Goal: Task Accomplishment & Management: Manage account settings

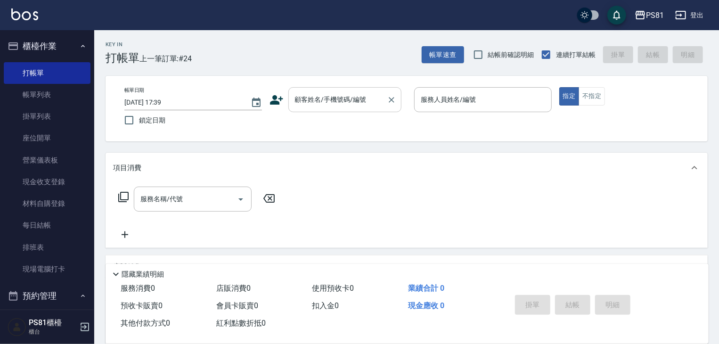
click at [380, 93] on input "顧客姓名/手機號碼/編號" at bounding box center [337, 99] width 90 height 16
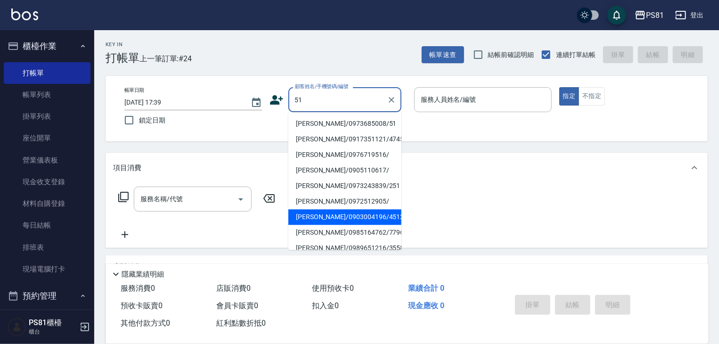
click at [326, 218] on li "[PERSON_NAME]/0903004196/4512" at bounding box center [344, 217] width 113 height 16
type input "[PERSON_NAME]/0903004196/4512"
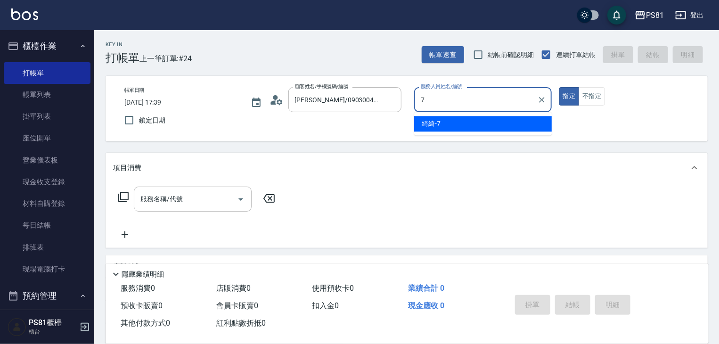
drag, startPoint x: 424, startPoint y: 133, endPoint x: 298, endPoint y: 142, distance: 126.0
click at [443, 123] on div "綺綺 -7" at bounding box center [483, 124] width 138 height 16
type input "綺綺-7"
click at [164, 194] on input "服務名稱/代號" at bounding box center [185, 199] width 95 height 16
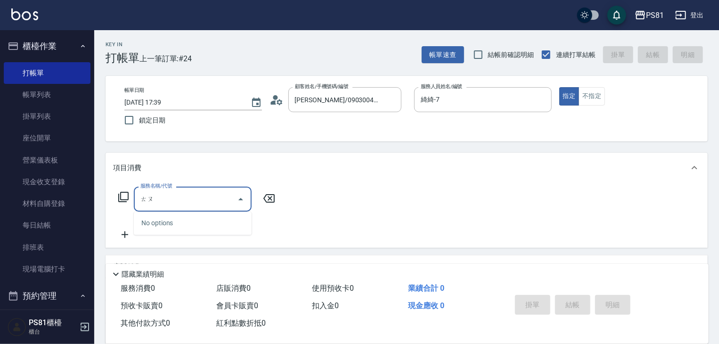
type input "ㄊ"
type input "基"
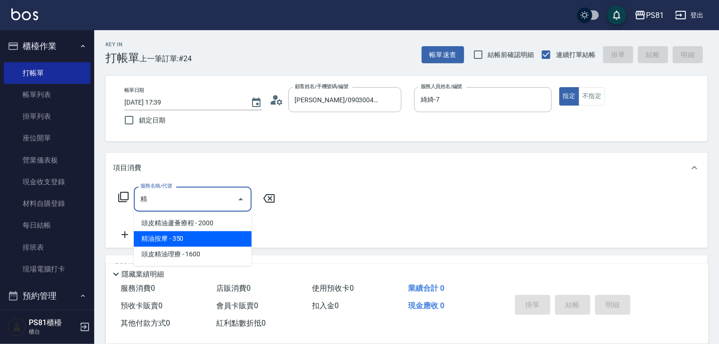
scroll to position [47, 0]
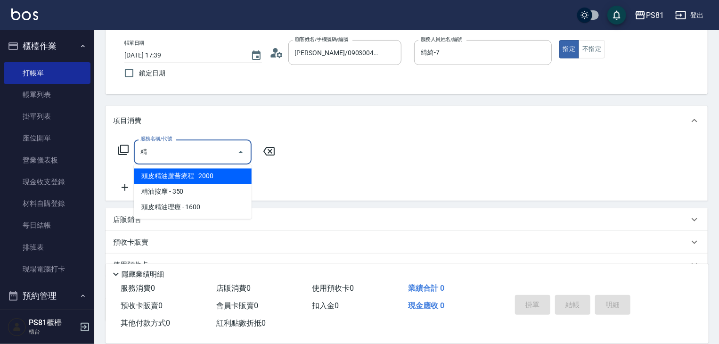
click at [195, 209] on span "頭皮精油理療 - 1600" at bounding box center [193, 208] width 118 height 16
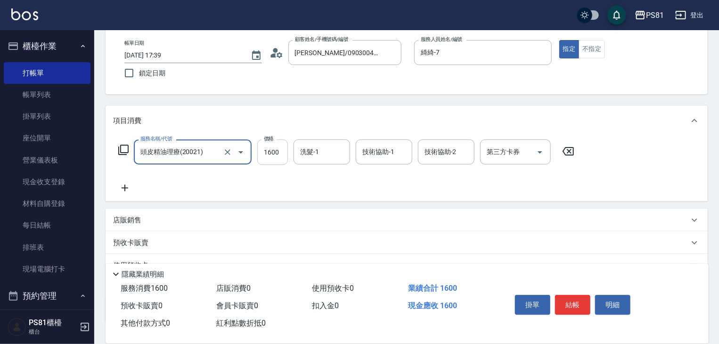
type input "頭皮精油理療(20021)"
click at [276, 160] on input "1600" at bounding box center [272, 151] width 31 height 25
type input "1500"
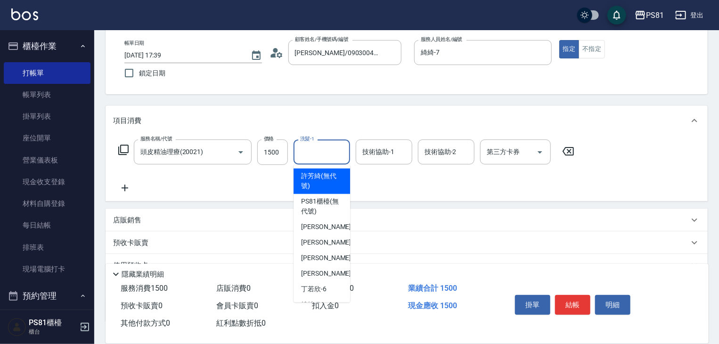
click at [318, 155] on input "洗髮-1" at bounding box center [322, 152] width 48 height 16
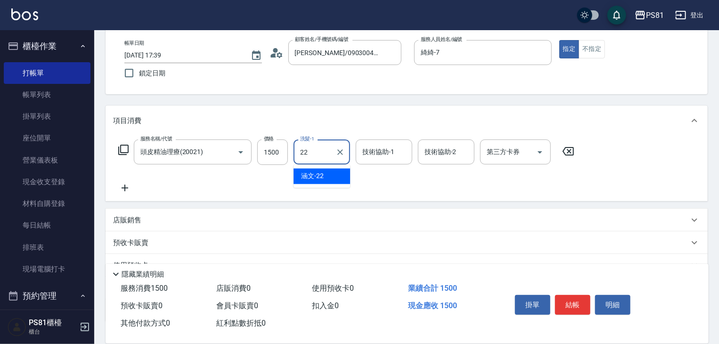
click at [317, 156] on input "22" at bounding box center [315, 152] width 34 height 16
click at [320, 173] on span "Q比 -21" at bounding box center [311, 176] width 21 height 10
type input "Q比-21"
click at [365, 164] on div "服務名稱/代號 頭皮精油理療(20021) 服務名稱/代號 價格 1500 價格 洗髮-1 Q比-21 洗髮-1 技術協助-1 技術協助-1 技術協助-2 技…" at bounding box center [346, 166] width 467 height 54
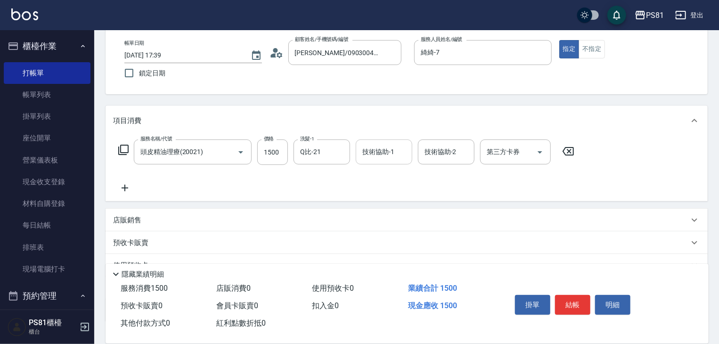
click at [365, 163] on div "技術協助-1" at bounding box center [384, 151] width 57 height 25
click at [372, 179] on span "Q比 -21" at bounding box center [373, 176] width 21 height 10
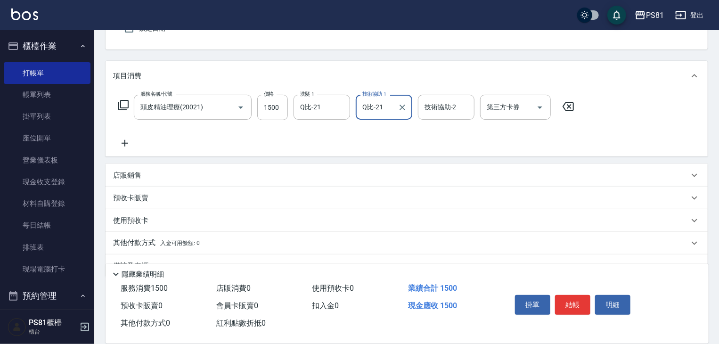
scroll to position [94, 0]
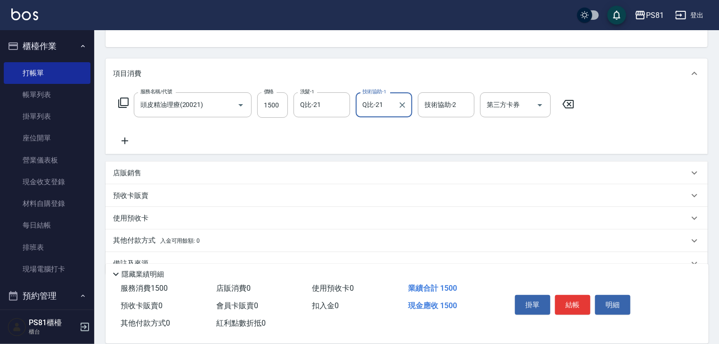
type input "Q比-21"
click at [118, 138] on icon at bounding box center [125, 140] width 24 height 11
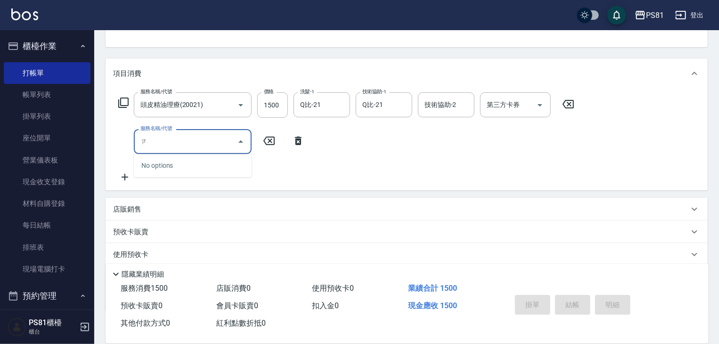
type input "6"
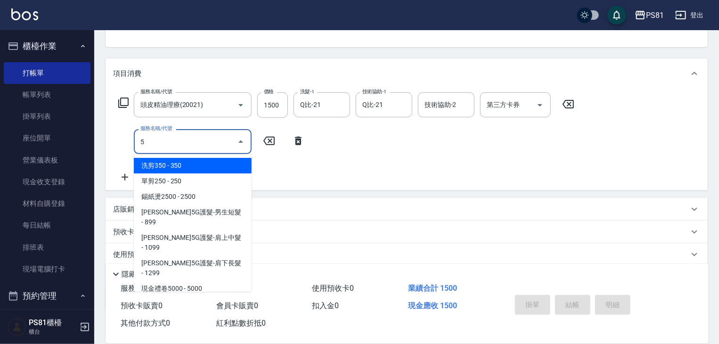
type input "0"
type input "[DATE] 18:16"
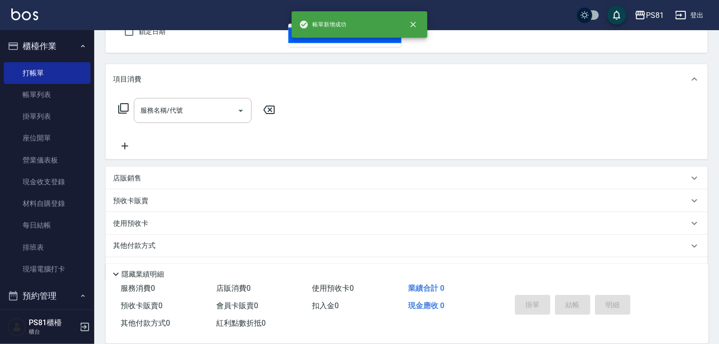
scroll to position [0, 0]
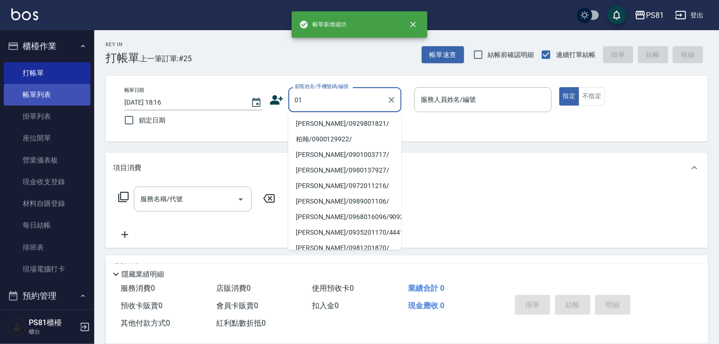
type input "01"
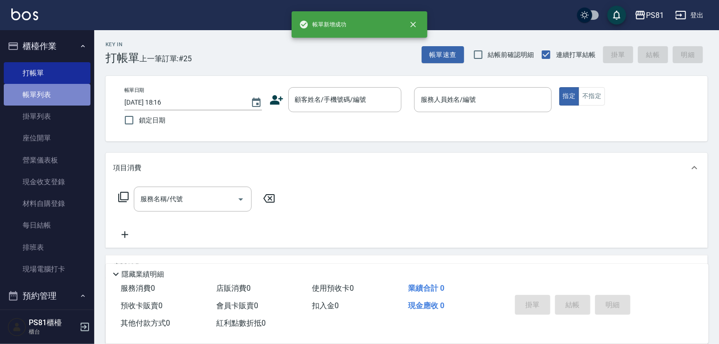
click at [62, 91] on link "帳單列表" at bounding box center [47, 95] width 87 height 22
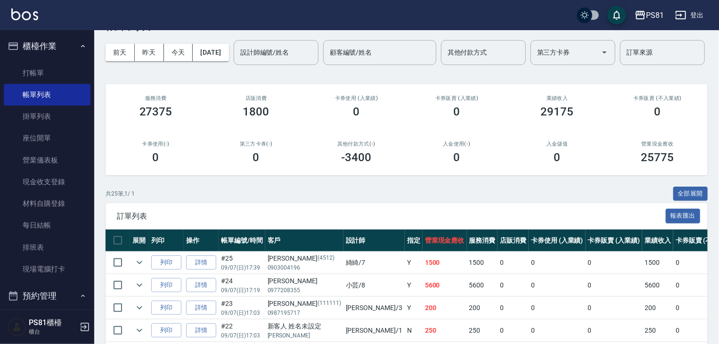
scroll to position [47, 0]
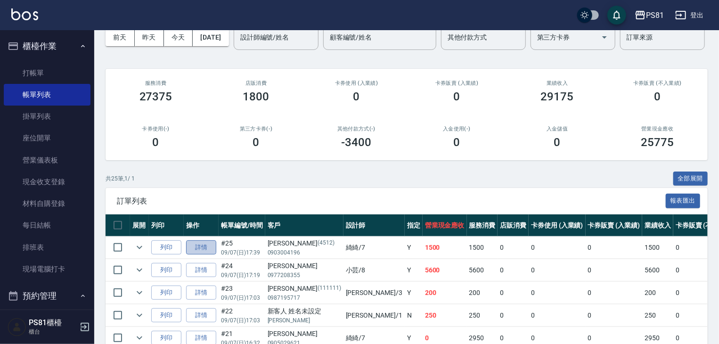
click at [202, 255] on link "詳情" at bounding box center [201, 247] width 30 height 15
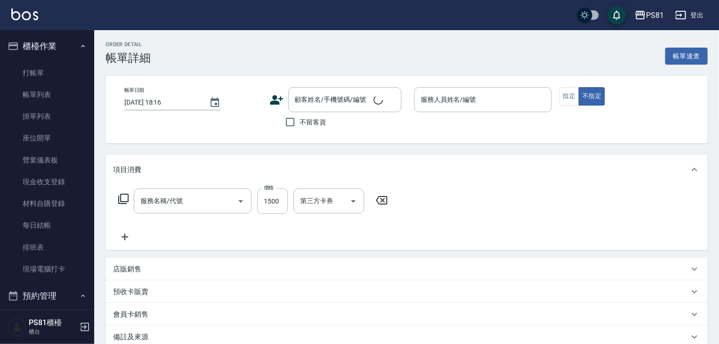
type input "[DATE] 17:39"
type input "綺綺-7"
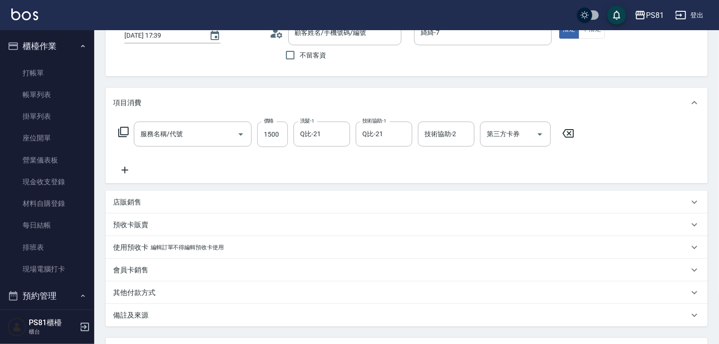
type input "[PERSON_NAME]/0903004196/4512"
type input "頭皮精油理療(20021)"
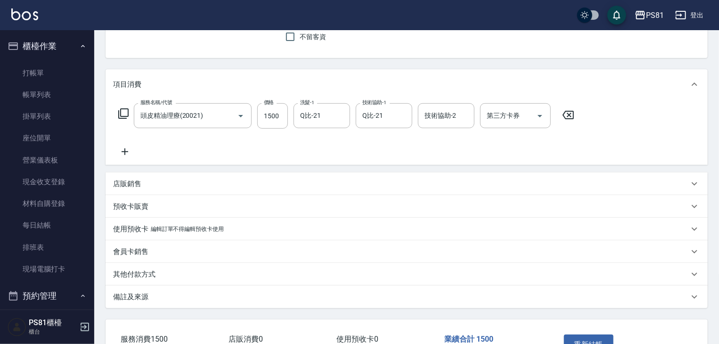
click at [112, 151] on div "服務名稱/代號 頭皮精油理療(20021) 服務名稱/代號 價格 1500 價格 洗髮-1 Q比-21 洗髮-1 技術協助-1 Q比-21 技術協助-1 技術…" at bounding box center [406, 131] width 602 height 65
click at [115, 151] on icon at bounding box center [125, 151] width 24 height 11
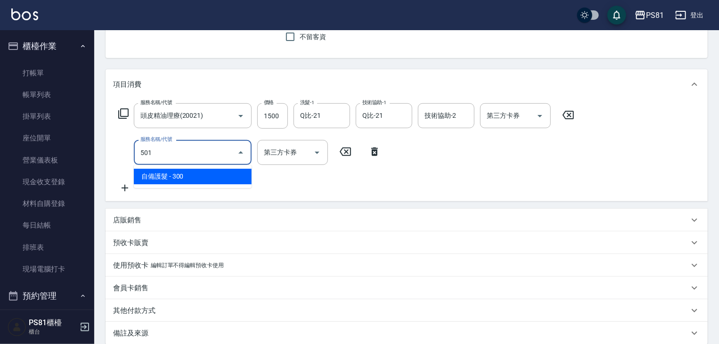
type input "自備護髮(501)"
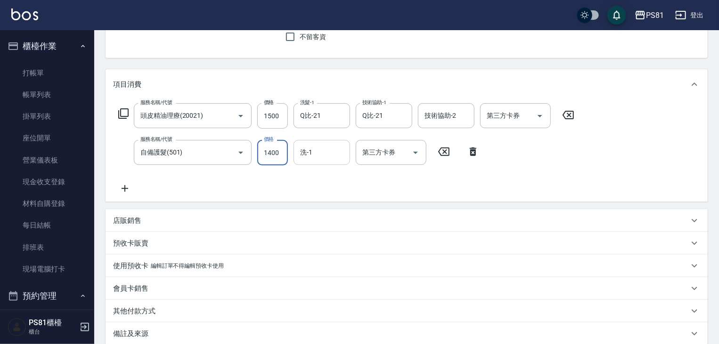
type input "1400"
drag, startPoint x: 328, startPoint y: 154, endPoint x: 326, endPoint y: 147, distance: 7.3
click at [328, 154] on input "洗-1" at bounding box center [322, 152] width 48 height 16
type input "Q比-21"
click at [132, 189] on icon at bounding box center [125, 188] width 24 height 11
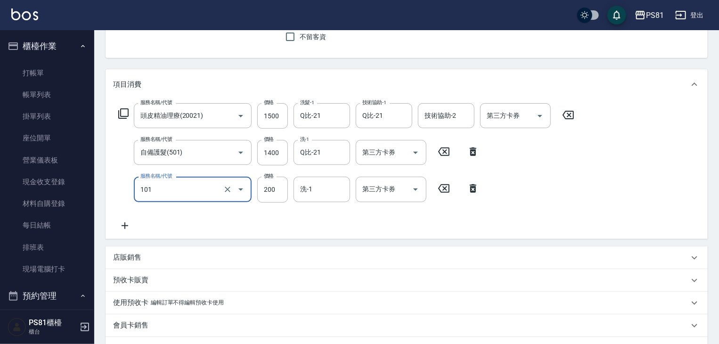
type input "一般洗髮(101)"
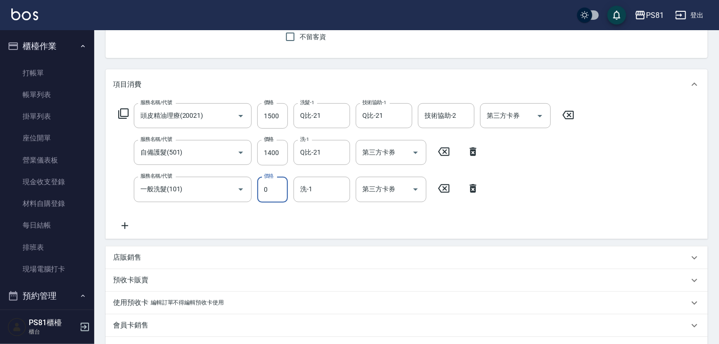
type input "0"
type input "Q比-21"
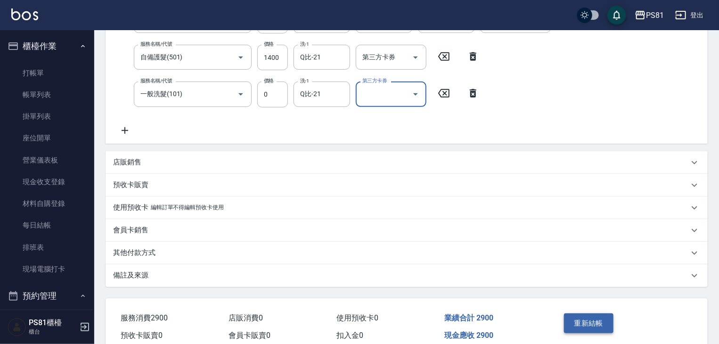
scroll to position [224, 0]
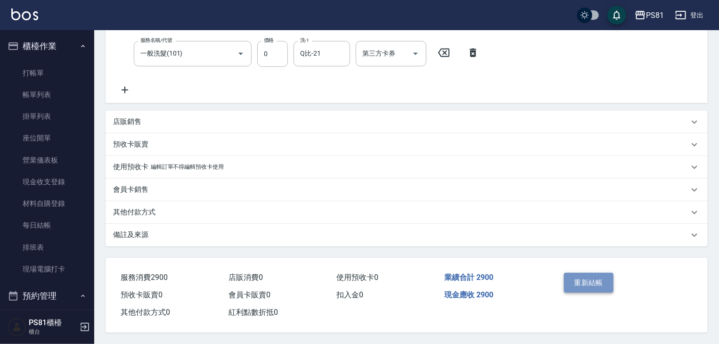
drag, startPoint x: 584, startPoint y: 279, endPoint x: 566, endPoint y: 281, distance: 18.9
click at [584, 279] on button "重新結帳" at bounding box center [589, 283] width 50 height 20
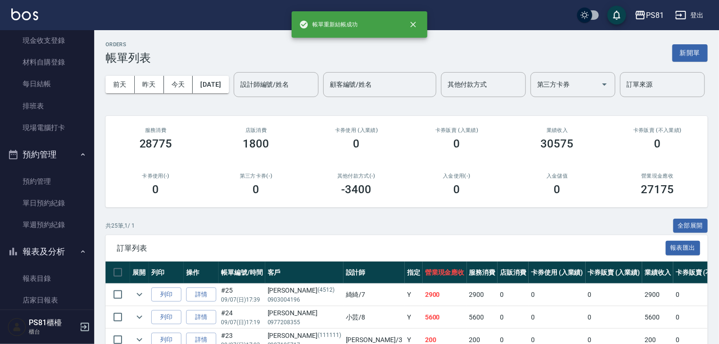
scroll to position [330, 0]
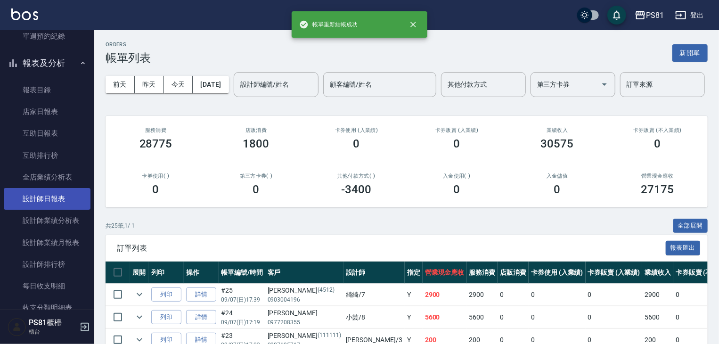
click at [61, 196] on link "設計師日報表" at bounding box center [47, 199] width 87 height 22
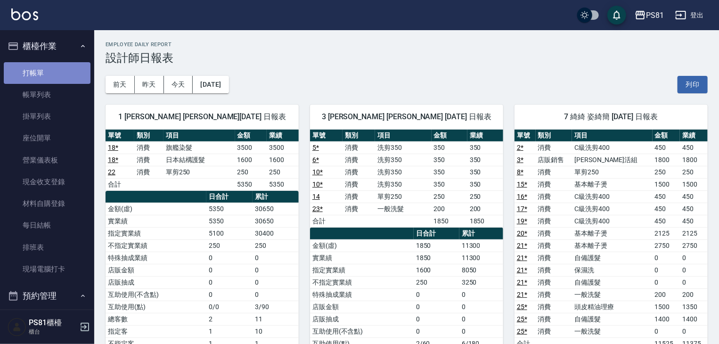
click at [57, 66] on link "打帳單" at bounding box center [47, 73] width 87 height 22
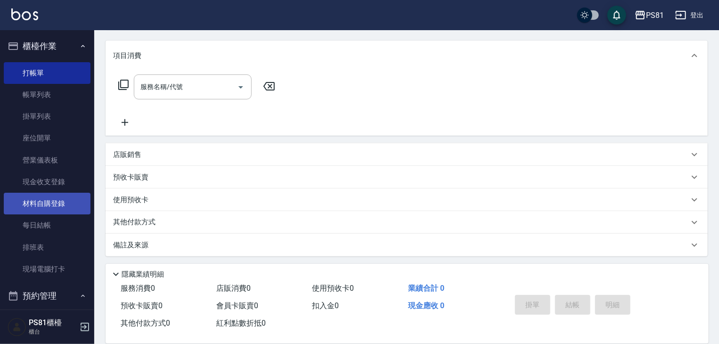
scroll to position [114, 0]
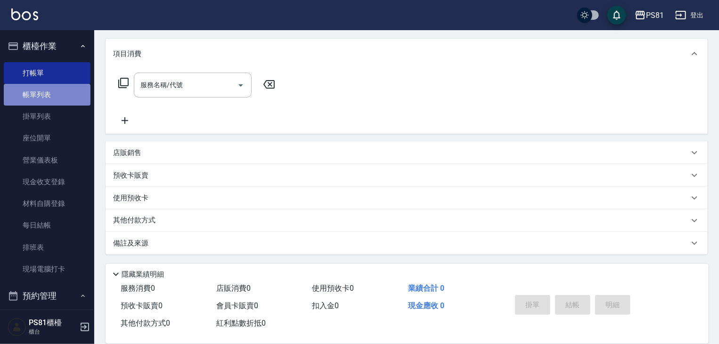
click at [66, 98] on link "帳單列表" at bounding box center [47, 95] width 87 height 22
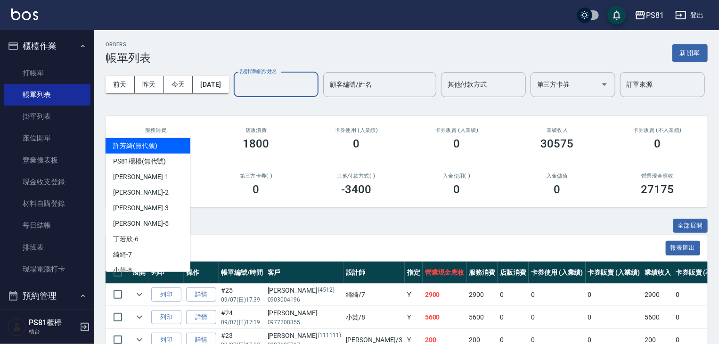
click at [238, 93] on input "設計師編號/姓名" at bounding box center [276, 84] width 76 height 16
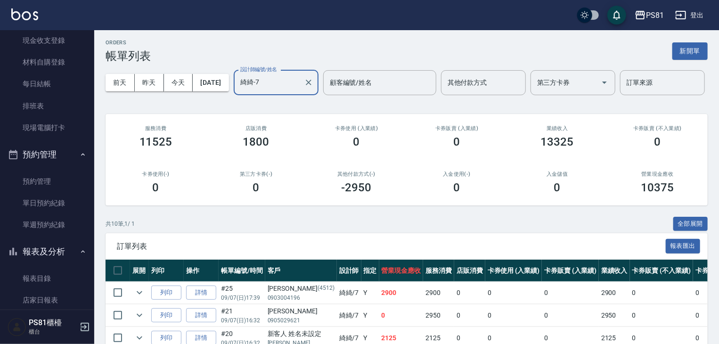
scroll to position [330, 0]
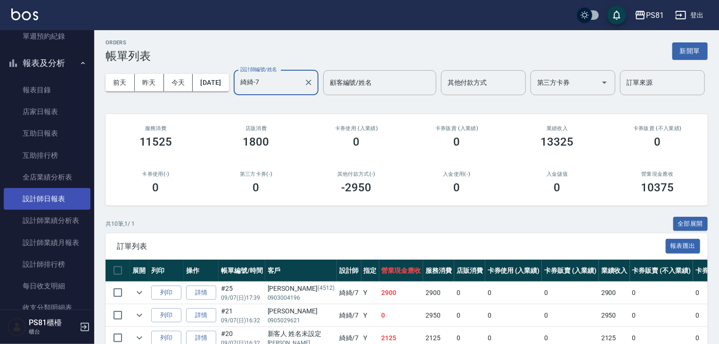
type input "綺綺-7"
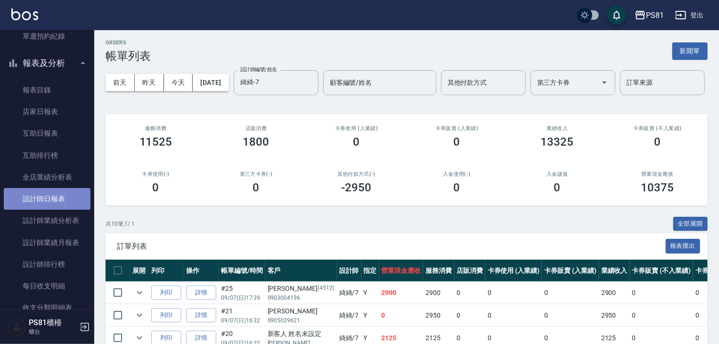
click at [72, 203] on link "設計師日報表" at bounding box center [47, 199] width 87 height 22
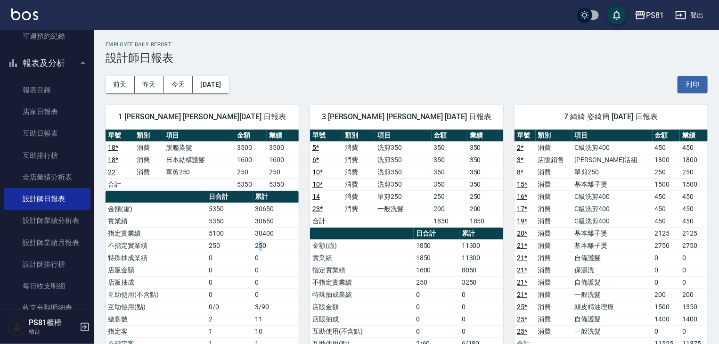
click at [260, 242] on td "250" at bounding box center [275, 245] width 46 height 12
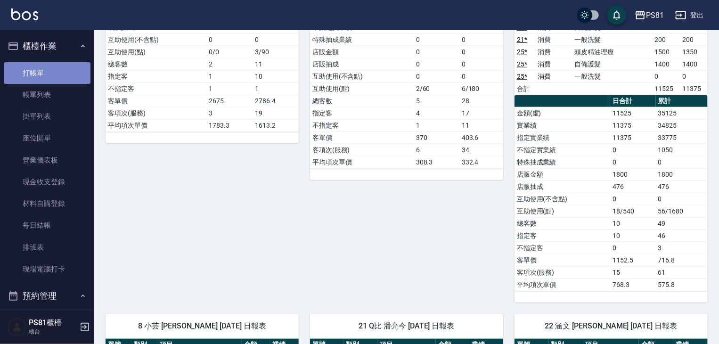
click at [48, 74] on link "打帳單" at bounding box center [47, 73] width 87 height 22
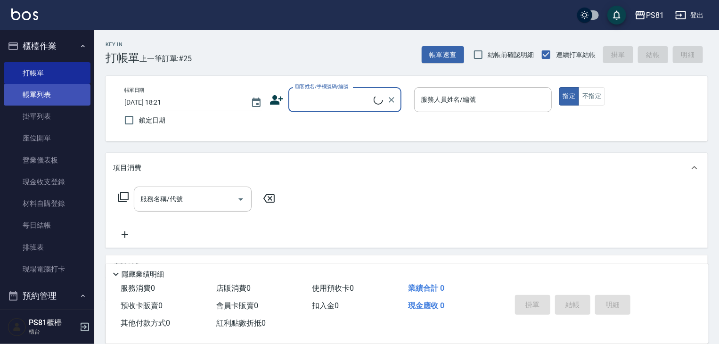
click at [52, 93] on link "帳單列表" at bounding box center [47, 95] width 87 height 22
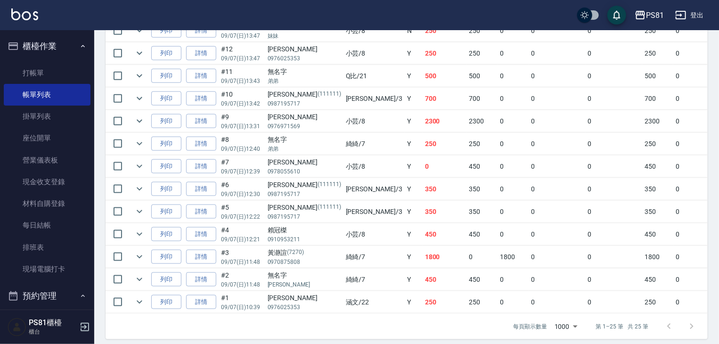
scroll to position [565, 0]
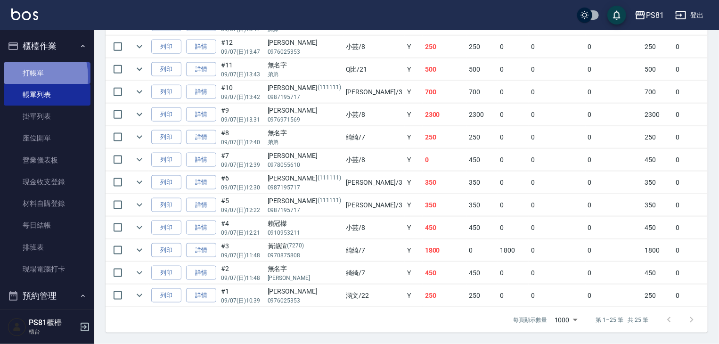
click at [24, 76] on link "打帳單" at bounding box center [47, 73] width 87 height 22
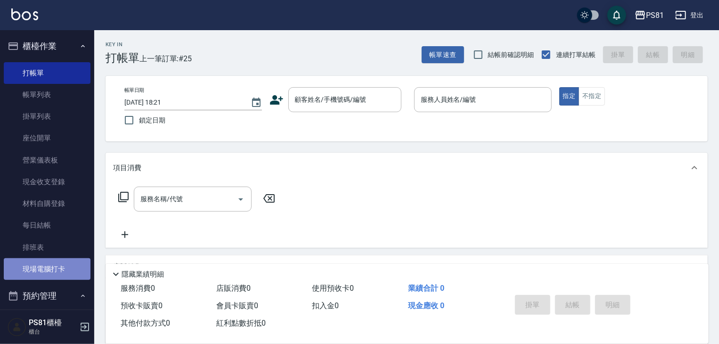
click at [48, 276] on link "現場電腦打卡" at bounding box center [47, 269] width 87 height 22
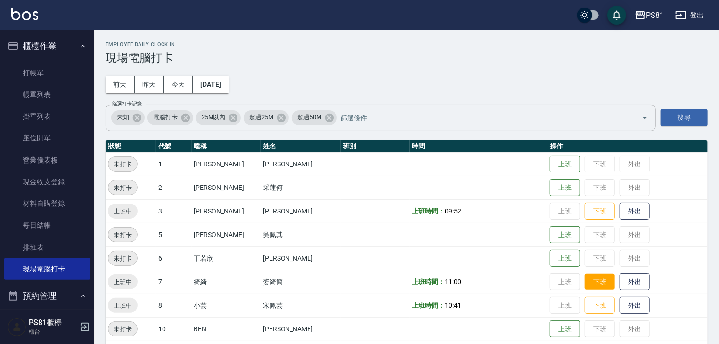
click at [600, 284] on button "下班" at bounding box center [599, 282] width 30 height 16
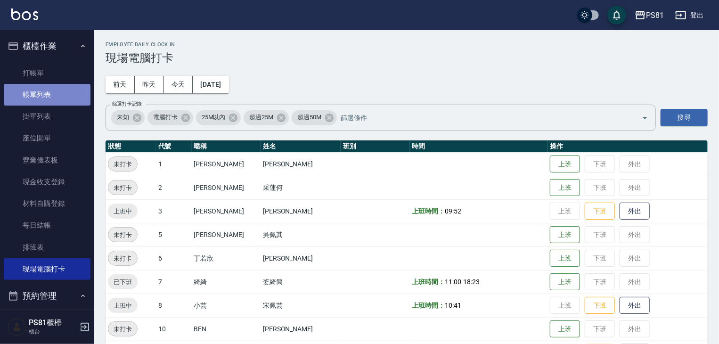
click at [54, 99] on link "帳單列表" at bounding box center [47, 95] width 87 height 22
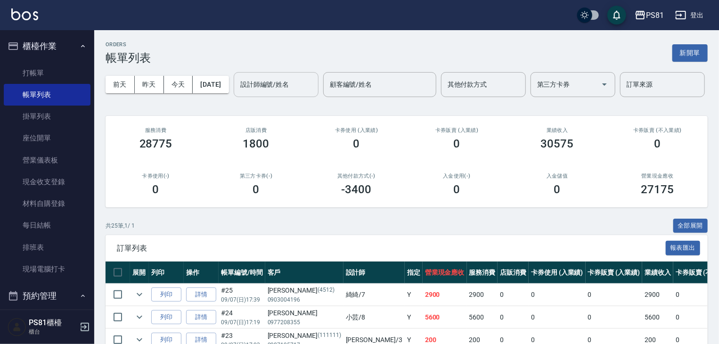
click at [238, 93] on input "設計師編號/姓名" at bounding box center [276, 84] width 76 height 16
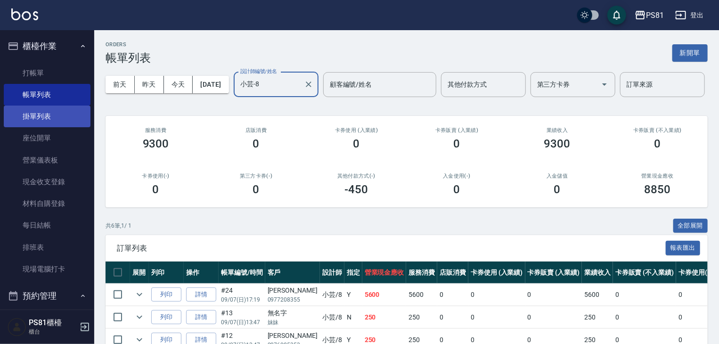
type input "小芸-8"
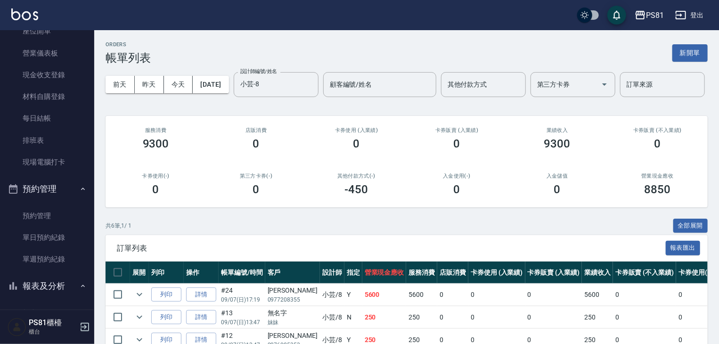
scroll to position [141, 0]
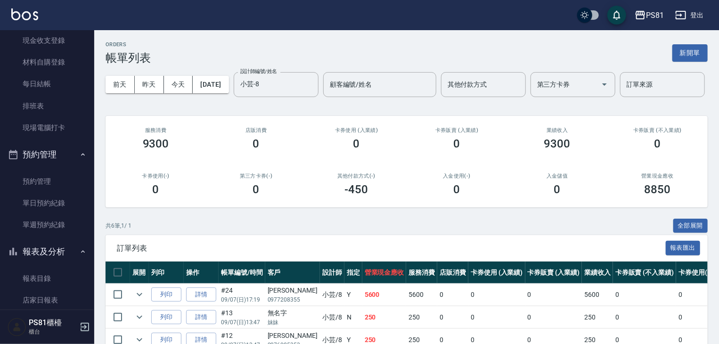
drag, startPoint x: 364, startPoint y: 245, endPoint x: 352, endPoint y: 244, distance: 11.9
click at [362, 245] on div "ORDERS 帳單列表 新開單 [DATE] [DATE] [DATE] [DATE] 設計師編號/姓名 小芸-8 設計師編號/姓名 顧客編號/姓名 顧客編號…" at bounding box center [406, 243] width 624 height 426
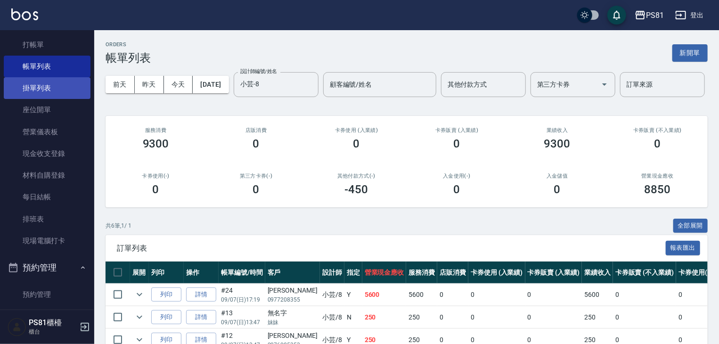
scroll to position [0, 0]
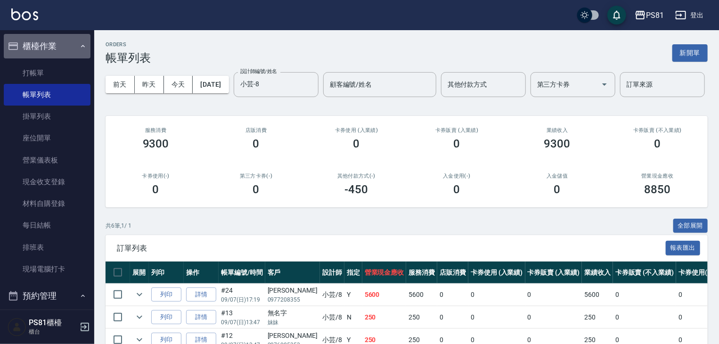
click at [79, 44] on icon "button" at bounding box center [83, 46] width 8 height 8
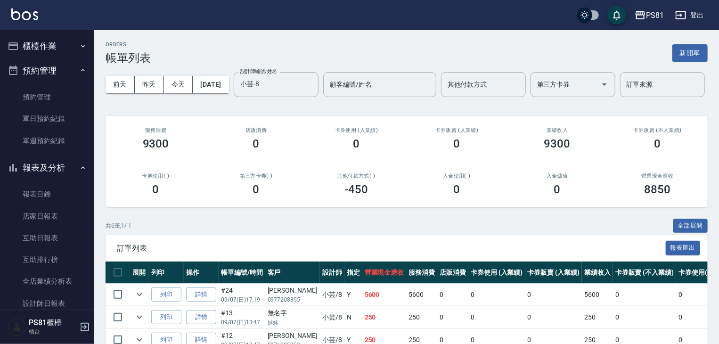
click at [60, 72] on button "預約管理" at bounding box center [47, 70] width 87 height 24
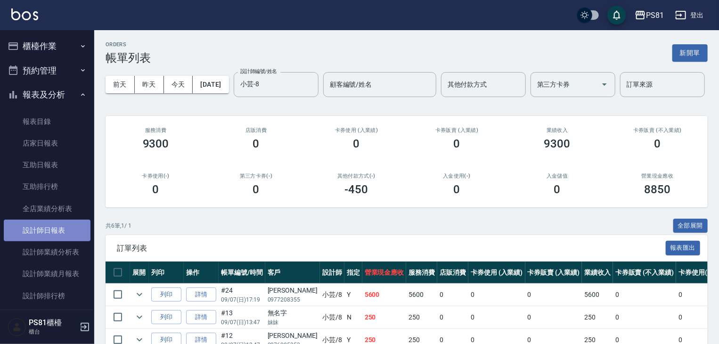
click at [70, 226] on link "設計師日報表" at bounding box center [47, 230] width 87 height 22
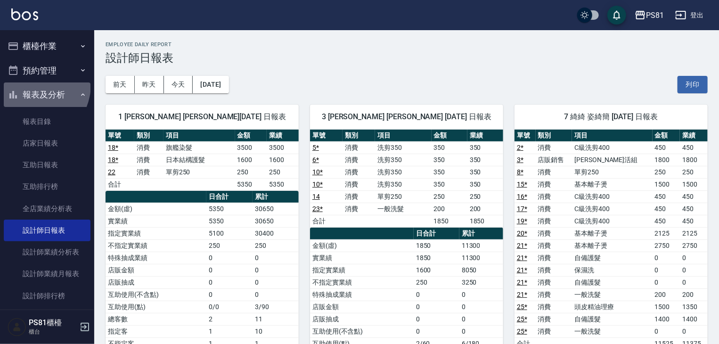
click at [30, 84] on button "報表及分析" at bounding box center [47, 94] width 87 height 24
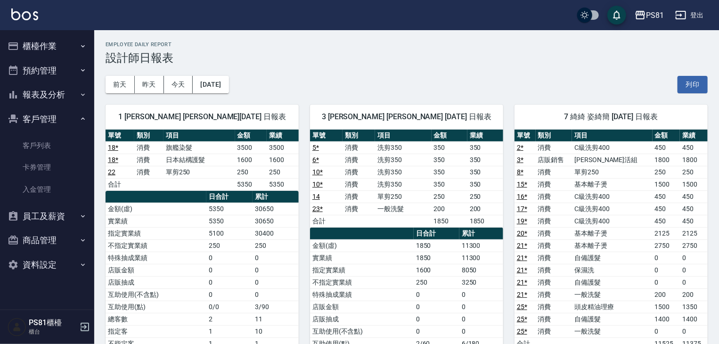
click at [34, 40] on button "櫃檯作業" at bounding box center [47, 46] width 87 height 24
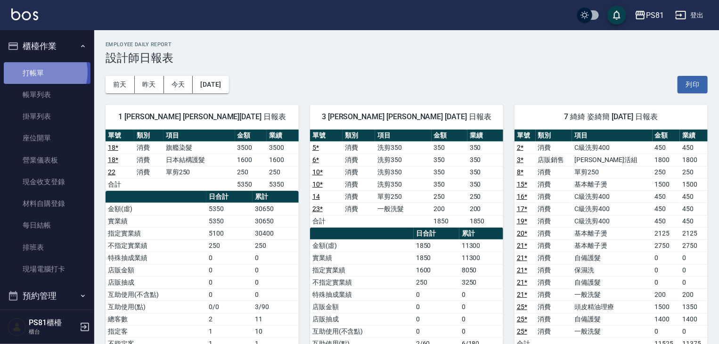
click at [45, 72] on link "打帳單" at bounding box center [47, 73] width 87 height 22
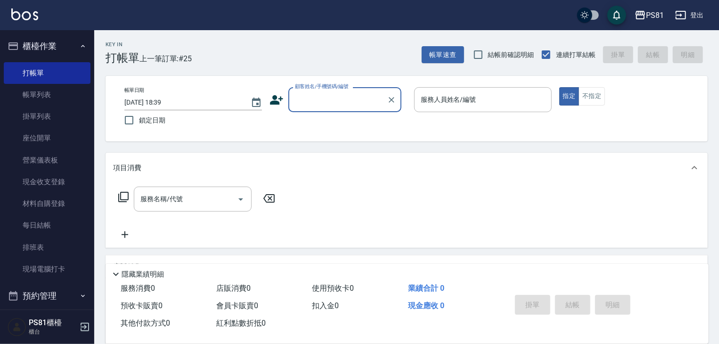
click at [66, 44] on button "櫃檯作業" at bounding box center [47, 46] width 87 height 24
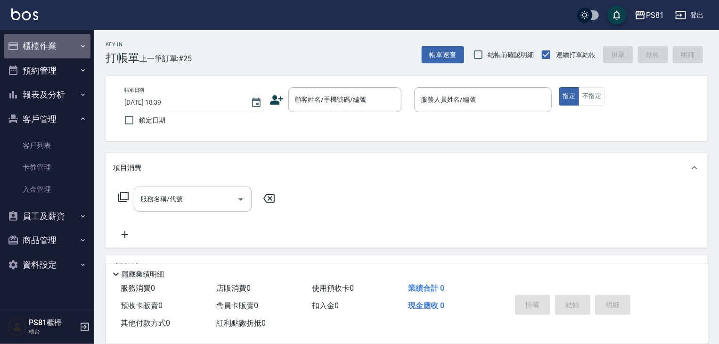
click at [69, 40] on button "櫃檯作業" at bounding box center [47, 46] width 87 height 24
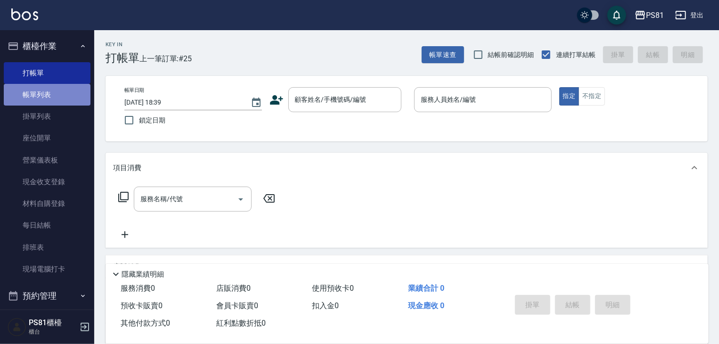
click at [52, 99] on link "帳單列表" at bounding box center [47, 95] width 87 height 22
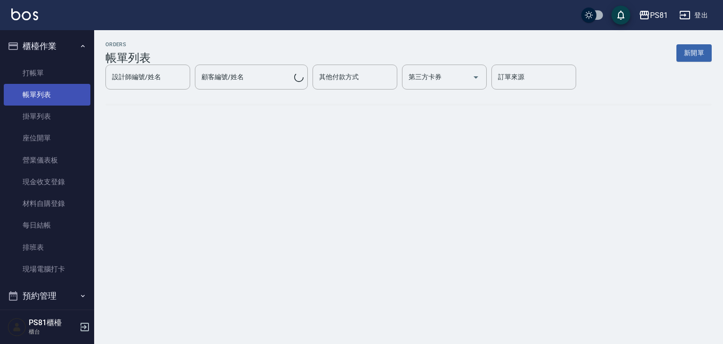
click at [52, 99] on link "帳單列表" at bounding box center [47, 95] width 87 height 22
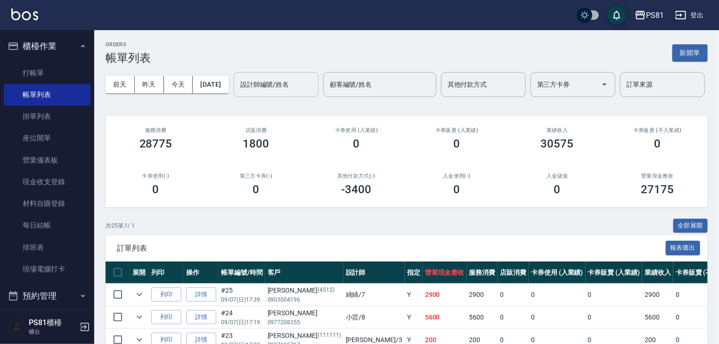
click at [238, 93] on input "設計師編號/姓名" at bounding box center [276, 84] width 76 height 16
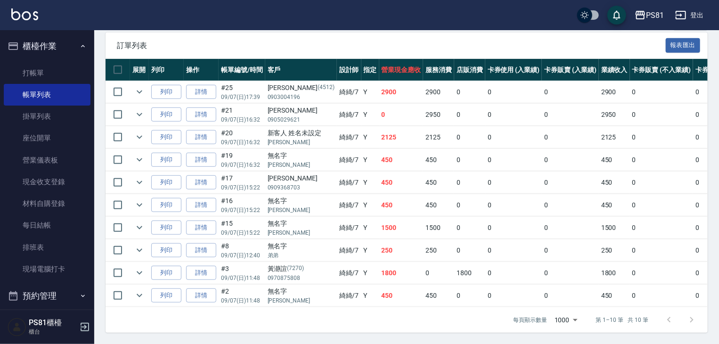
scroll to position [235, 0]
type input "綺綺-7"
click at [141, 109] on icon "expand row" at bounding box center [139, 114] width 11 height 11
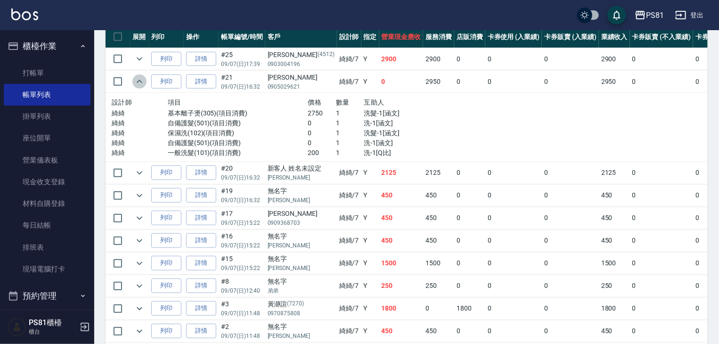
drag, startPoint x: 141, startPoint y: 109, endPoint x: 138, endPoint y: 95, distance: 14.5
click at [141, 87] on icon "expand row" at bounding box center [139, 81] width 11 height 11
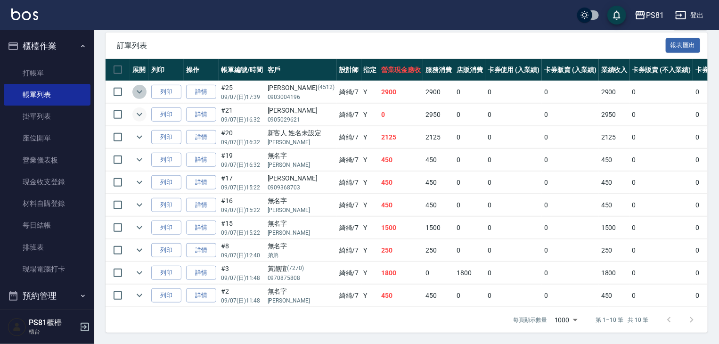
click at [138, 94] on icon "expand row" at bounding box center [139, 91] width 11 height 11
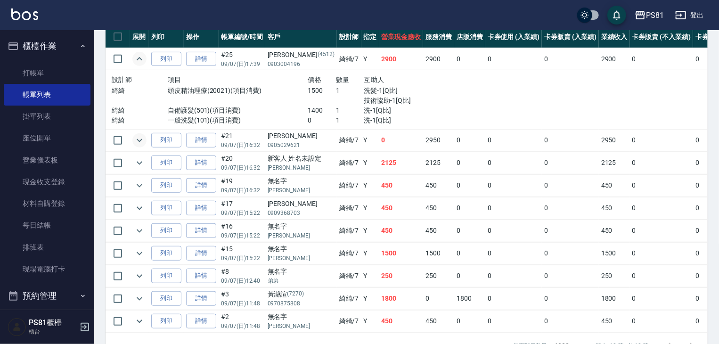
click at [138, 65] on icon "expand row" at bounding box center [139, 58] width 11 height 11
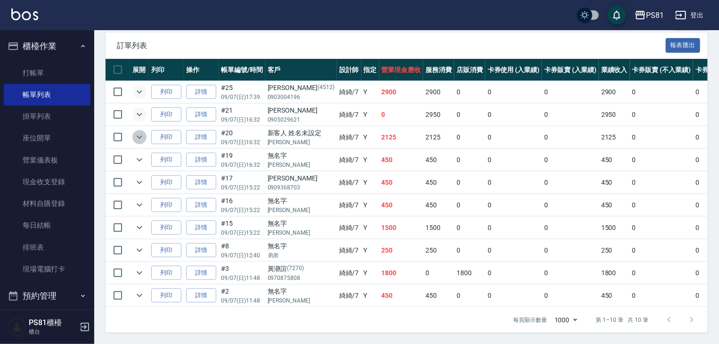
click at [138, 131] on icon "expand row" at bounding box center [139, 136] width 11 height 11
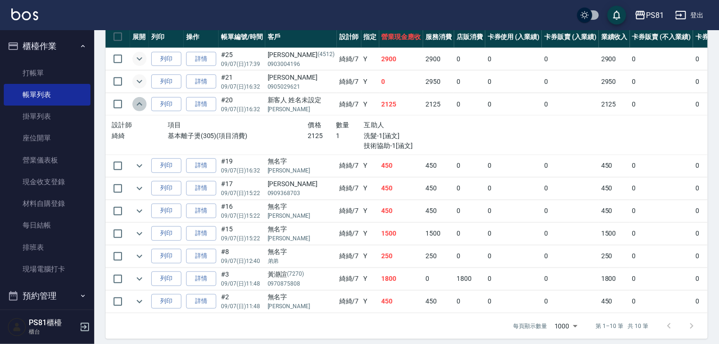
click at [138, 110] on icon "expand row" at bounding box center [139, 103] width 11 height 11
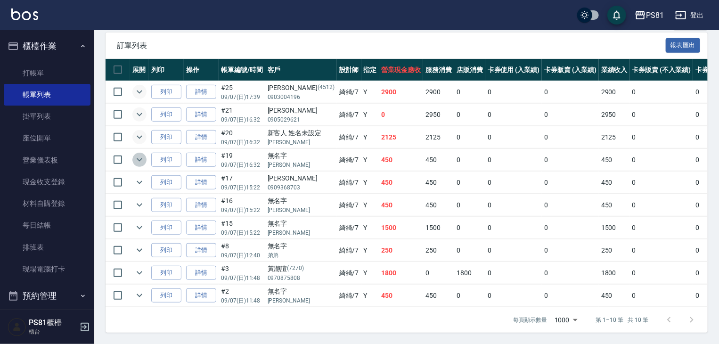
click at [141, 160] on icon "expand row" at bounding box center [139, 159] width 11 height 11
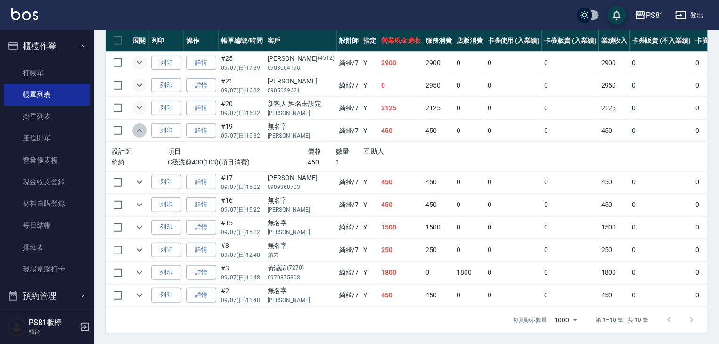
click at [141, 136] on icon "expand row" at bounding box center [139, 130] width 11 height 11
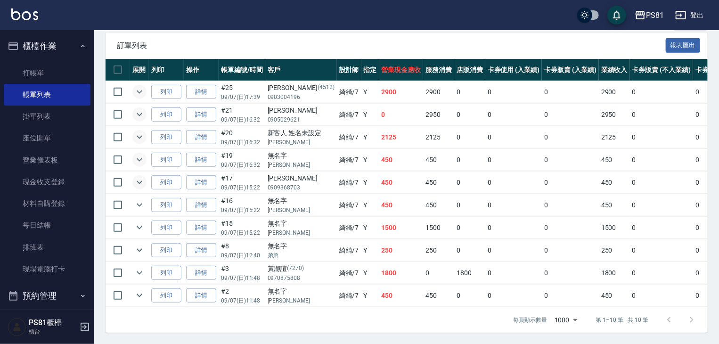
drag, startPoint x: 136, startPoint y: 188, endPoint x: 139, endPoint y: 184, distance: 5.0
click at [138, 185] on td at bounding box center [139, 182] width 19 height 22
click at [139, 184] on button "expand row" at bounding box center [139, 182] width 14 height 14
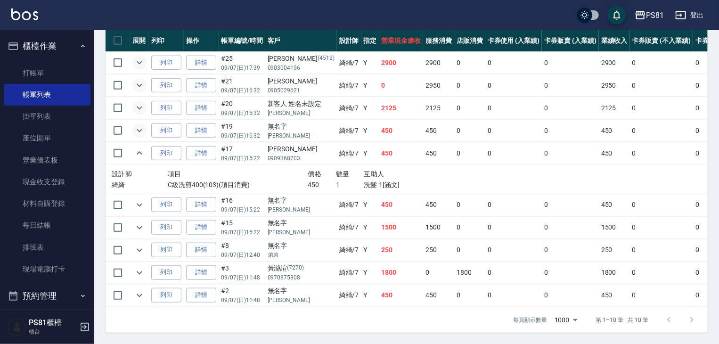
click at [140, 160] on button "expand row" at bounding box center [139, 153] width 14 height 14
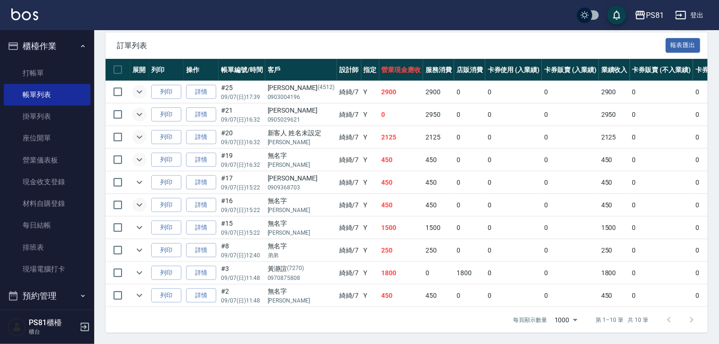
click at [140, 202] on icon "expand row" at bounding box center [139, 204] width 11 height 11
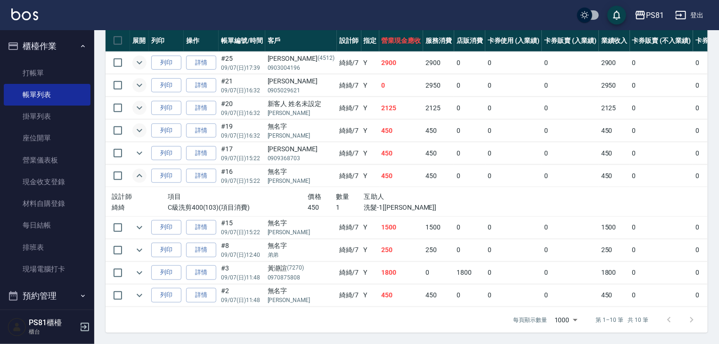
click at [140, 181] on icon "expand row" at bounding box center [139, 175] width 11 height 11
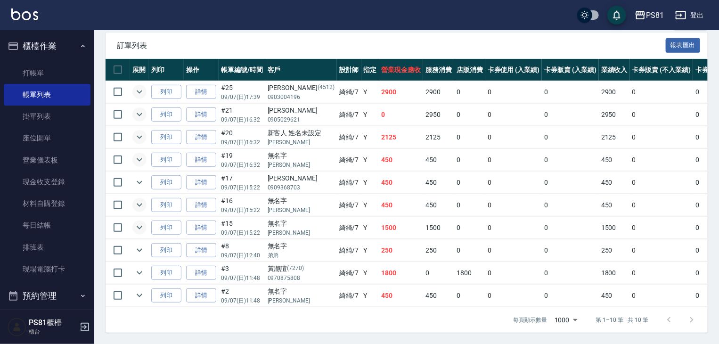
click at [136, 223] on icon "expand row" at bounding box center [139, 227] width 11 height 11
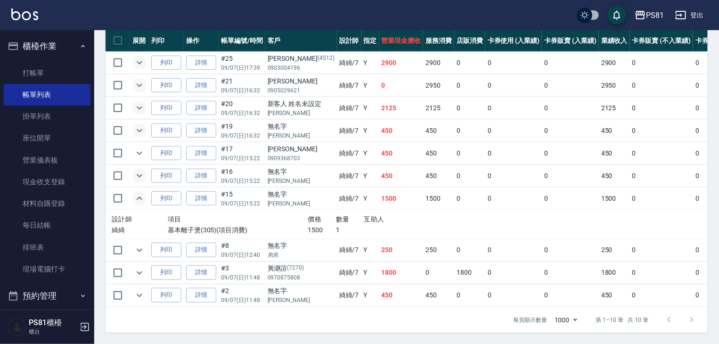
click at [138, 204] on icon "expand row" at bounding box center [139, 198] width 11 height 11
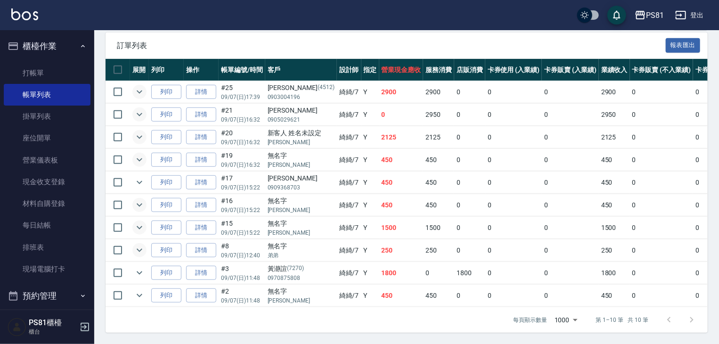
click at [141, 249] on icon "expand row" at bounding box center [139, 249] width 11 height 11
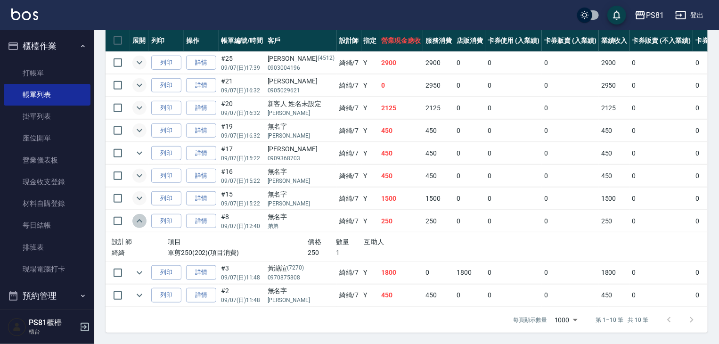
click at [141, 227] on icon "expand row" at bounding box center [139, 220] width 11 height 11
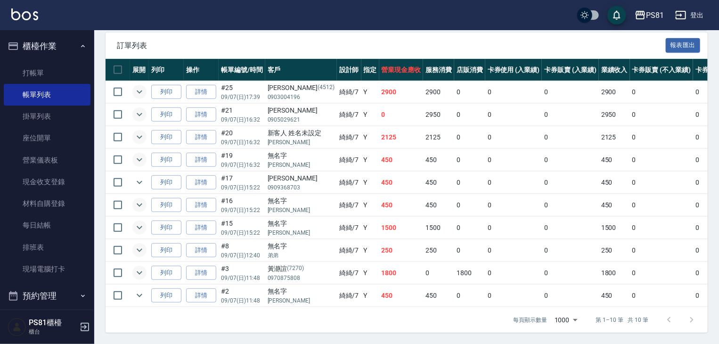
click at [136, 268] on icon "expand row" at bounding box center [139, 272] width 11 height 11
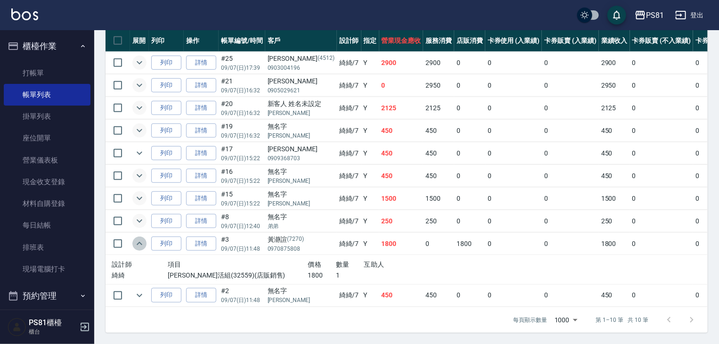
click at [139, 249] on icon "expand row" at bounding box center [139, 243] width 11 height 11
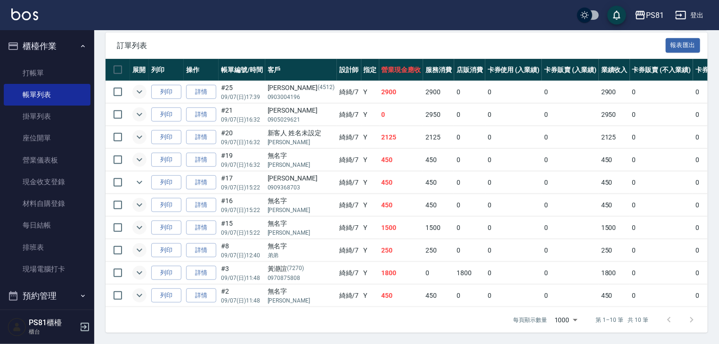
click at [141, 290] on icon "expand row" at bounding box center [139, 295] width 11 height 11
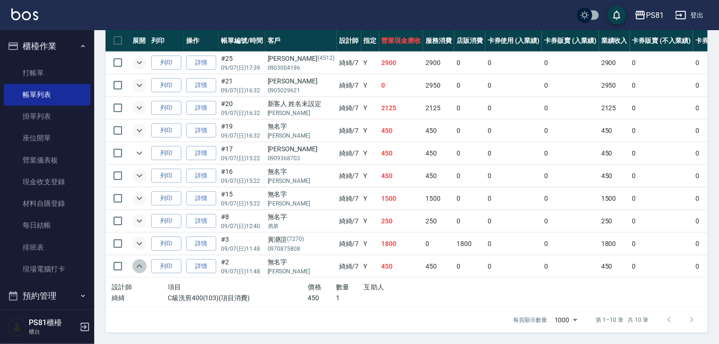
click at [138, 272] on icon "expand row" at bounding box center [139, 265] width 11 height 11
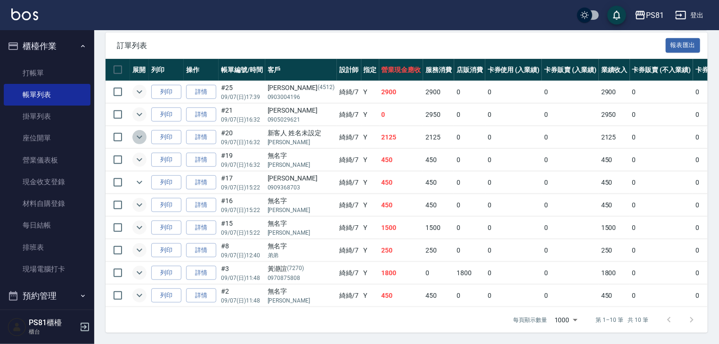
click at [140, 132] on icon "expand row" at bounding box center [139, 136] width 11 height 11
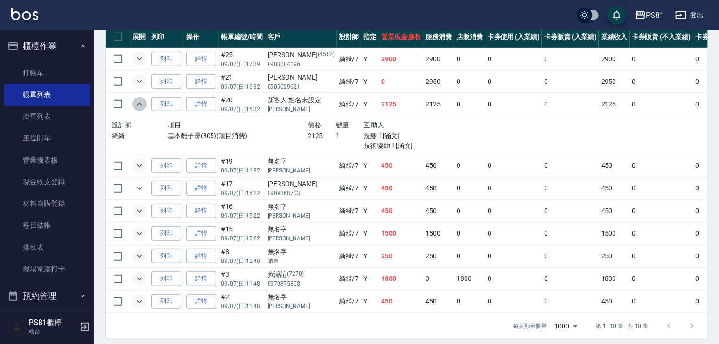
drag, startPoint x: 140, startPoint y: 132, endPoint x: 145, endPoint y: 123, distance: 10.1
click at [141, 110] on icon "expand row" at bounding box center [139, 103] width 11 height 11
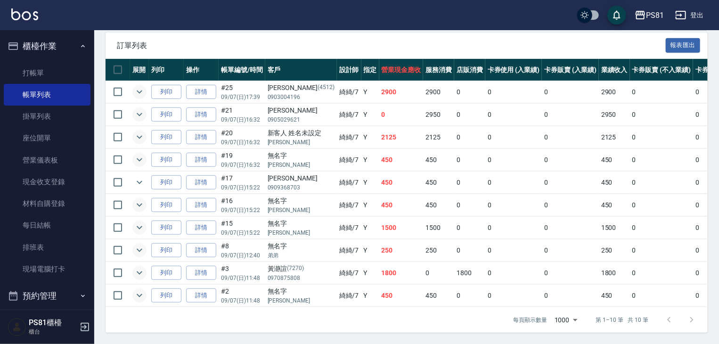
click at [135, 112] on icon "expand row" at bounding box center [139, 114] width 11 height 11
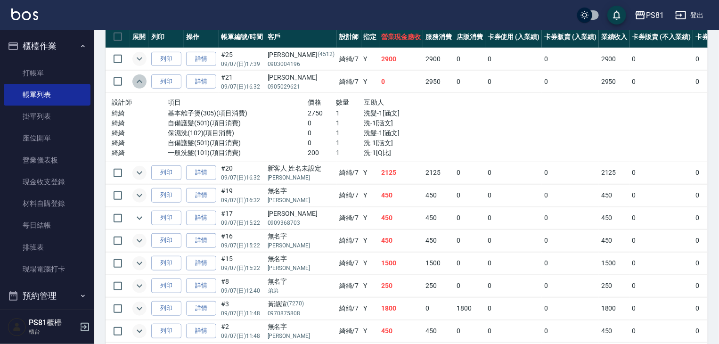
click at [142, 87] on icon "expand row" at bounding box center [139, 81] width 11 height 11
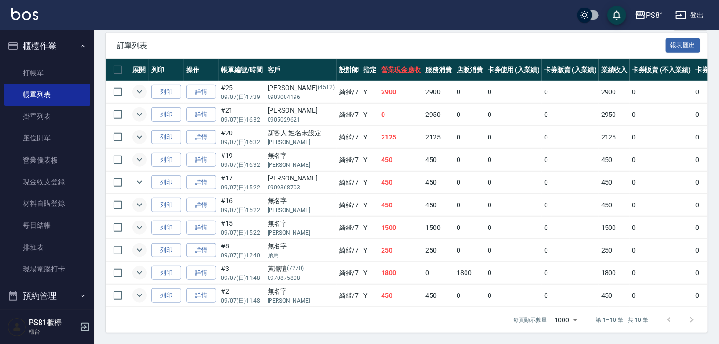
click at [138, 271] on icon "expand row" at bounding box center [140, 272] width 6 height 3
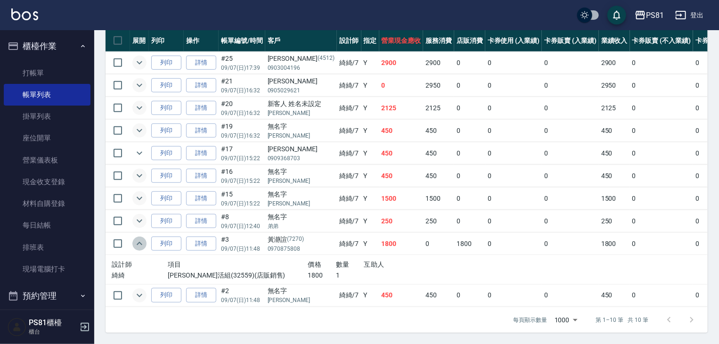
click at [139, 249] on icon "expand row" at bounding box center [139, 243] width 11 height 11
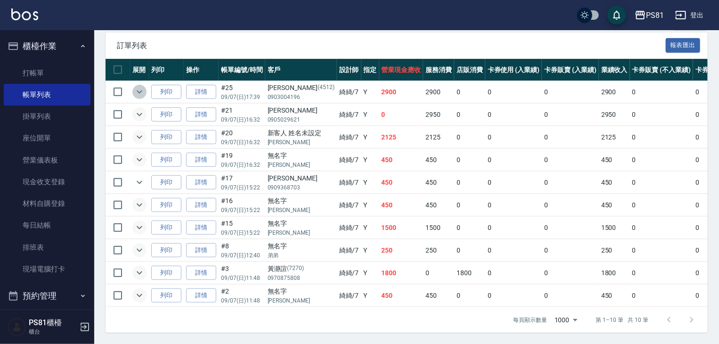
click at [136, 86] on icon "expand row" at bounding box center [139, 91] width 11 height 11
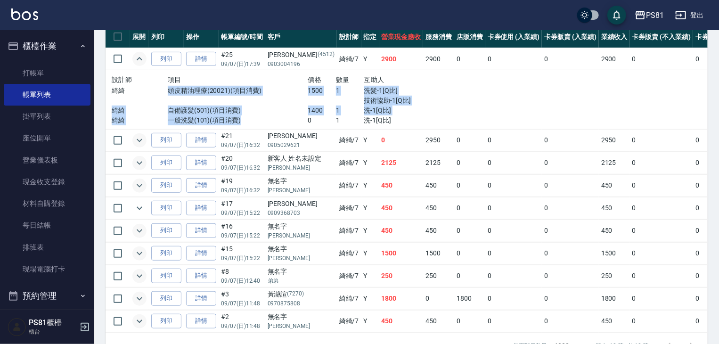
drag, startPoint x: 159, startPoint y: 117, endPoint x: 252, endPoint y: 152, distance: 100.1
click at [252, 125] on div "設計師 項目 價格 數量 互助人 綺綺 頭皮精油理療(20021)(項目消費) 1500 1 洗髮-1[Q比] 技術協助-1[Q比] 綺綺 自備護髮(501)…" at bounding box center [280, 99] width 336 height 51
click at [259, 125] on p "一般洗髮(101)(項目消費)" at bounding box center [238, 120] width 140 height 10
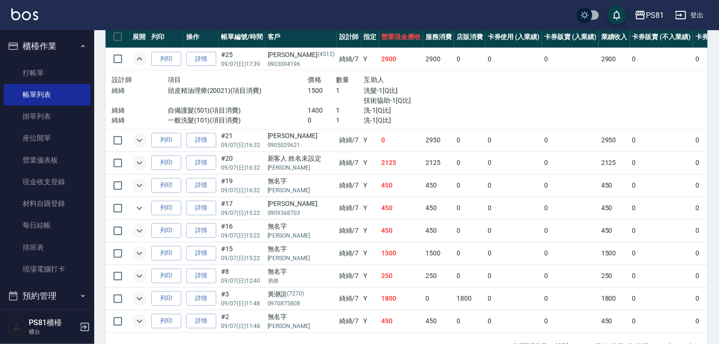
click at [369, 125] on p "洗-1[Q比]" at bounding box center [406, 120] width 84 height 10
drag, startPoint x: 159, startPoint y: 146, endPoint x: 236, endPoint y: 148, distance: 77.3
click at [236, 125] on div "綺綺 一般洗髮(101)(項目消費) 0 1 洗-1[Q比]" at bounding box center [280, 120] width 336 height 10
click at [238, 125] on p "一般洗髮(101)(項目消費)" at bounding box center [238, 120] width 140 height 10
drag, startPoint x: 301, startPoint y: 138, endPoint x: 320, endPoint y: 141, distance: 18.7
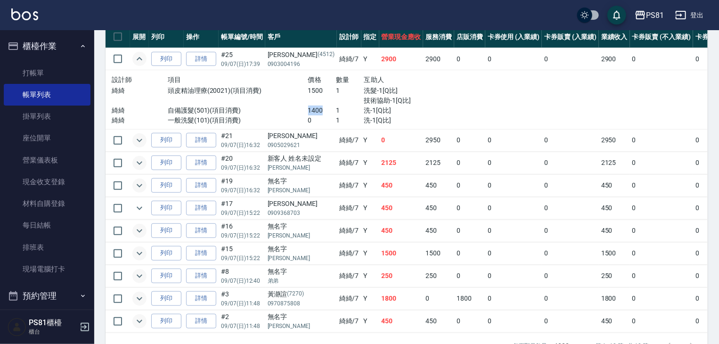
click at [320, 115] on p "1400" at bounding box center [322, 110] width 28 height 10
click at [139, 60] on icon "expand row" at bounding box center [140, 58] width 6 height 3
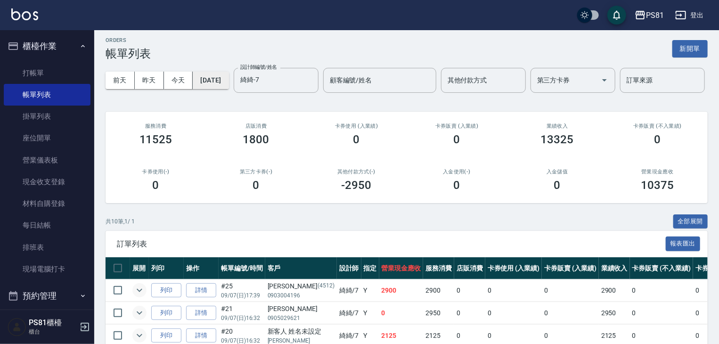
scroll to position [0, 0]
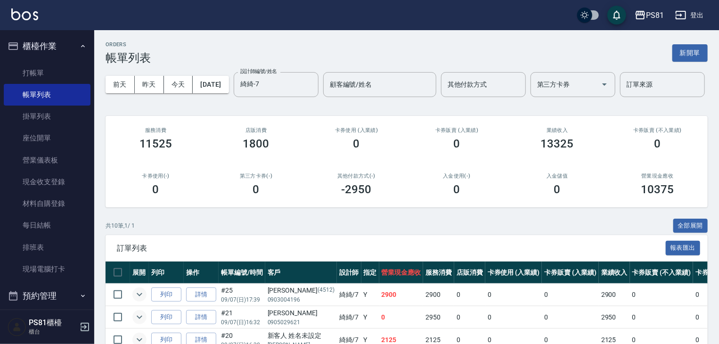
click at [57, 45] on button "櫃檯作業" at bounding box center [47, 46] width 87 height 24
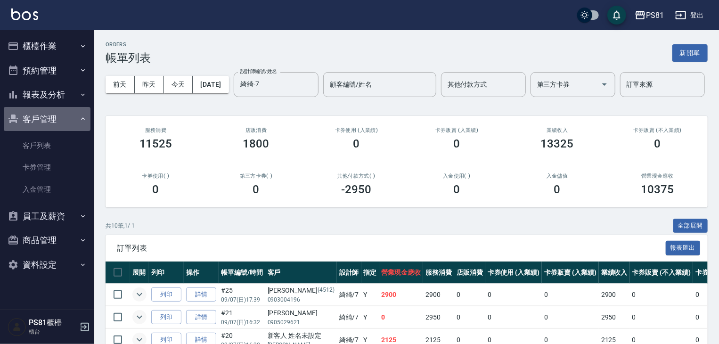
click at [57, 122] on button "客戶管理" at bounding box center [47, 119] width 87 height 24
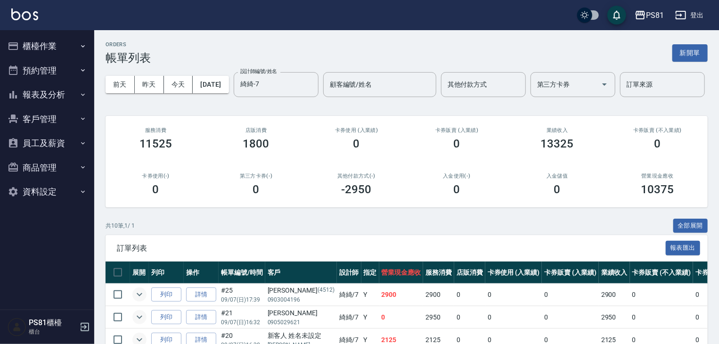
click at [64, 89] on button "報表及分析" at bounding box center [47, 94] width 87 height 24
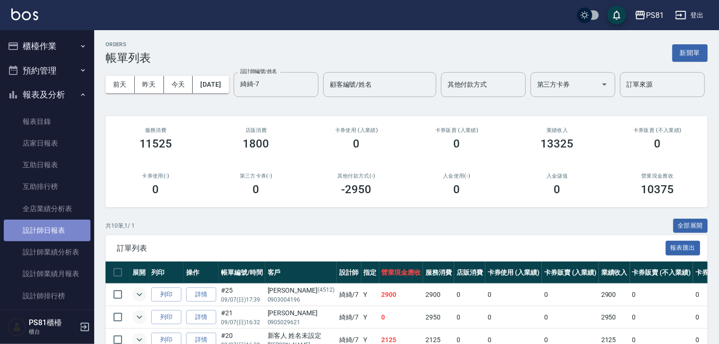
click at [59, 227] on link "設計師日報表" at bounding box center [47, 230] width 87 height 22
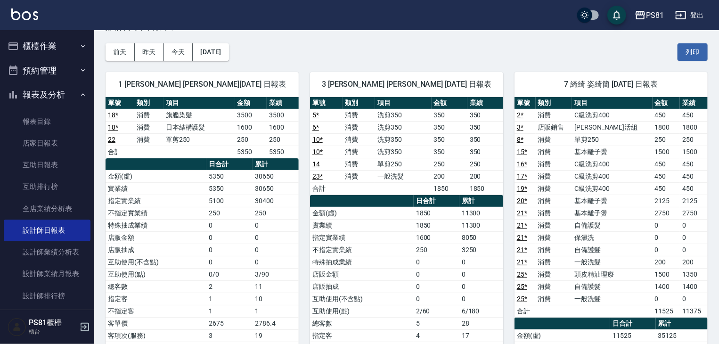
scroll to position [47, 0]
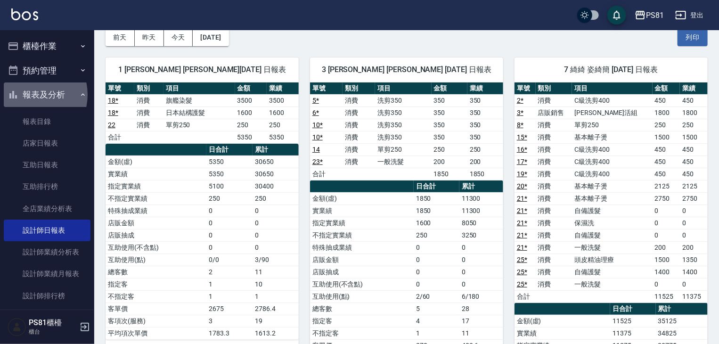
drag, startPoint x: 28, startPoint y: 95, endPoint x: 36, endPoint y: 60, distance: 35.7
click at [28, 93] on button "報表及分析" at bounding box center [47, 94] width 87 height 24
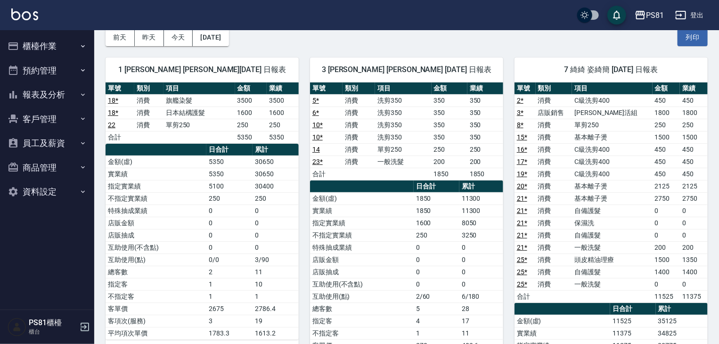
click at [46, 43] on button "櫃檯作業" at bounding box center [47, 46] width 87 height 24
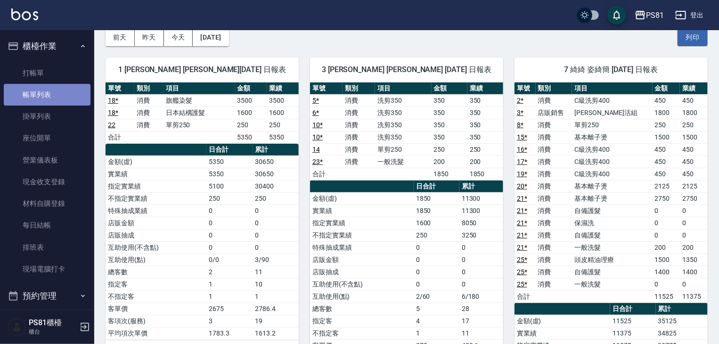
click at [48, 100] on link "帳單列表" at bounding box center [47, 95] width 87 height 22
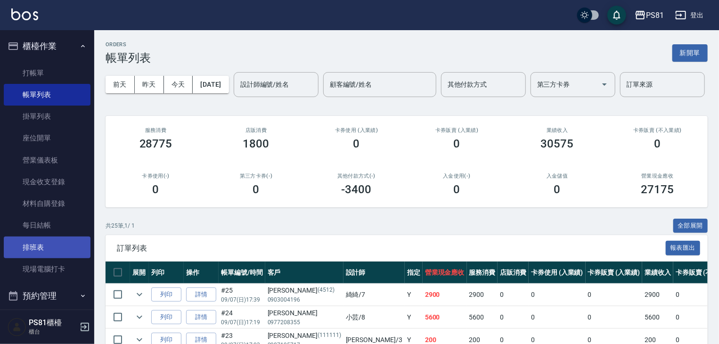
click at [48, 241] on link "排班表" at bounding box center [47, 247] width 87 height 22
